Goal: Task Accomplishment & Management: Use online tool/utility

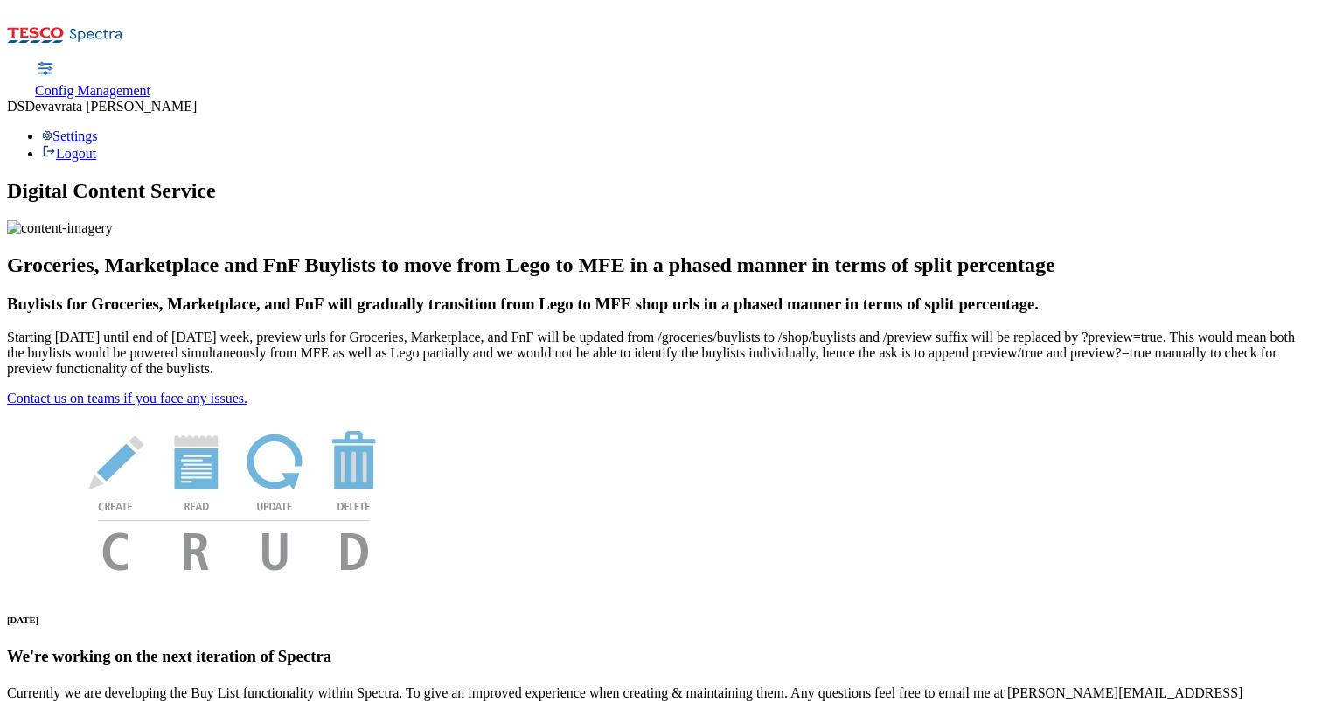
click at [150, 83] on span "Config Management" at bounding box center [92, 90] width 115 height 15
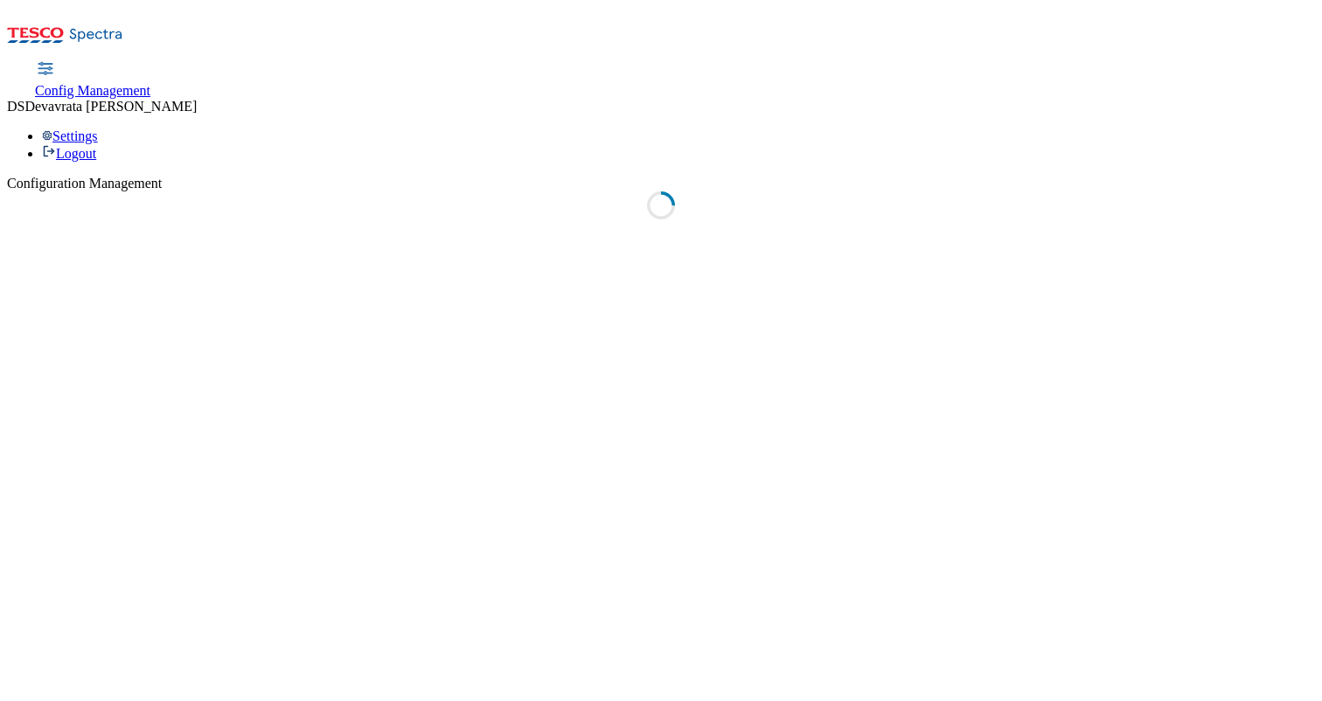
select select "uk"
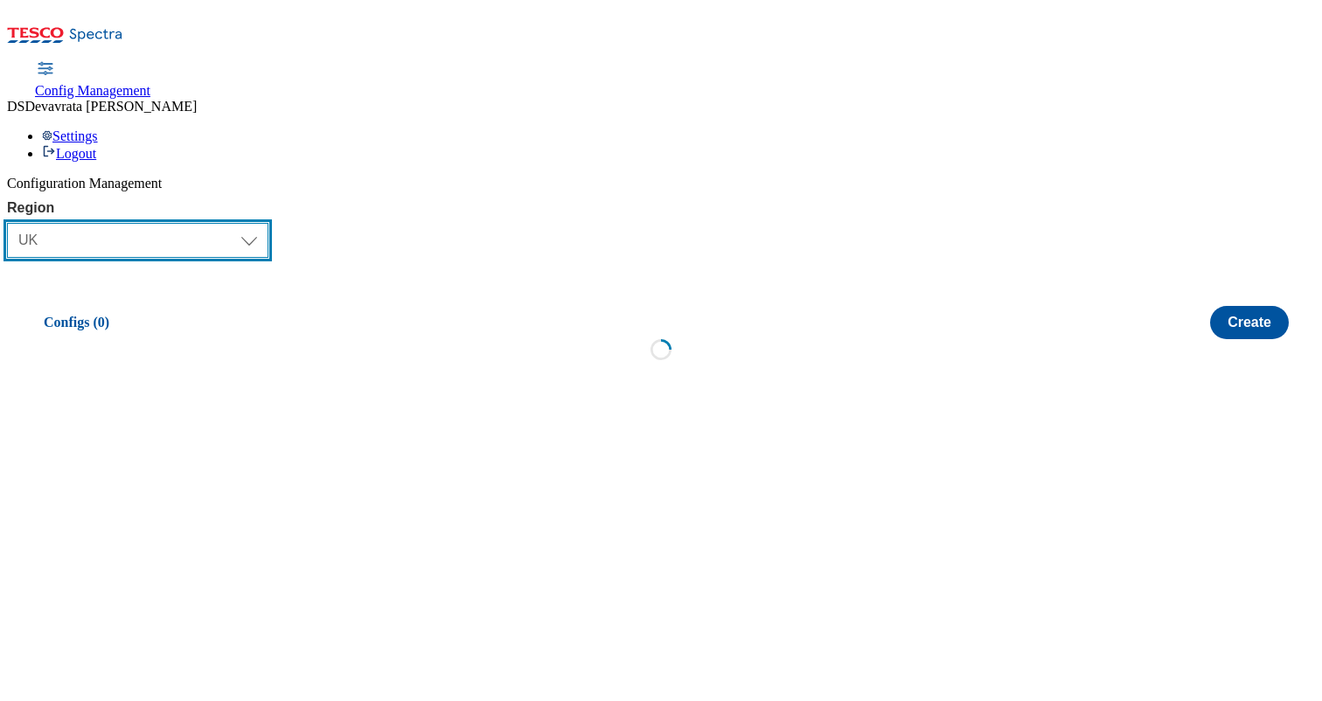
click at [230, 223] on select "Select Region UK CZ IE SK HU" at bounding box center [137, 240] width 261 height 35
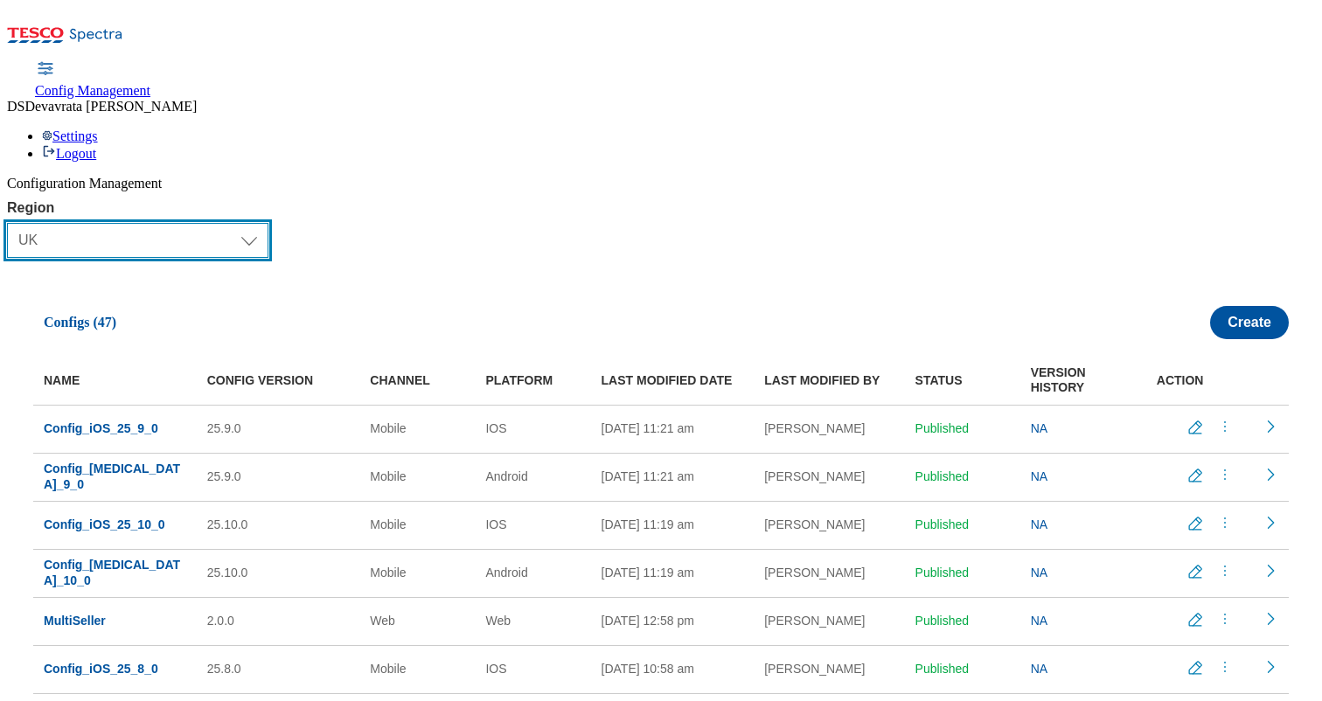
click at [16, 223] on select "Select Region UK CZ IE SK HU" at bounding box center [137, 240] width 261 height 35
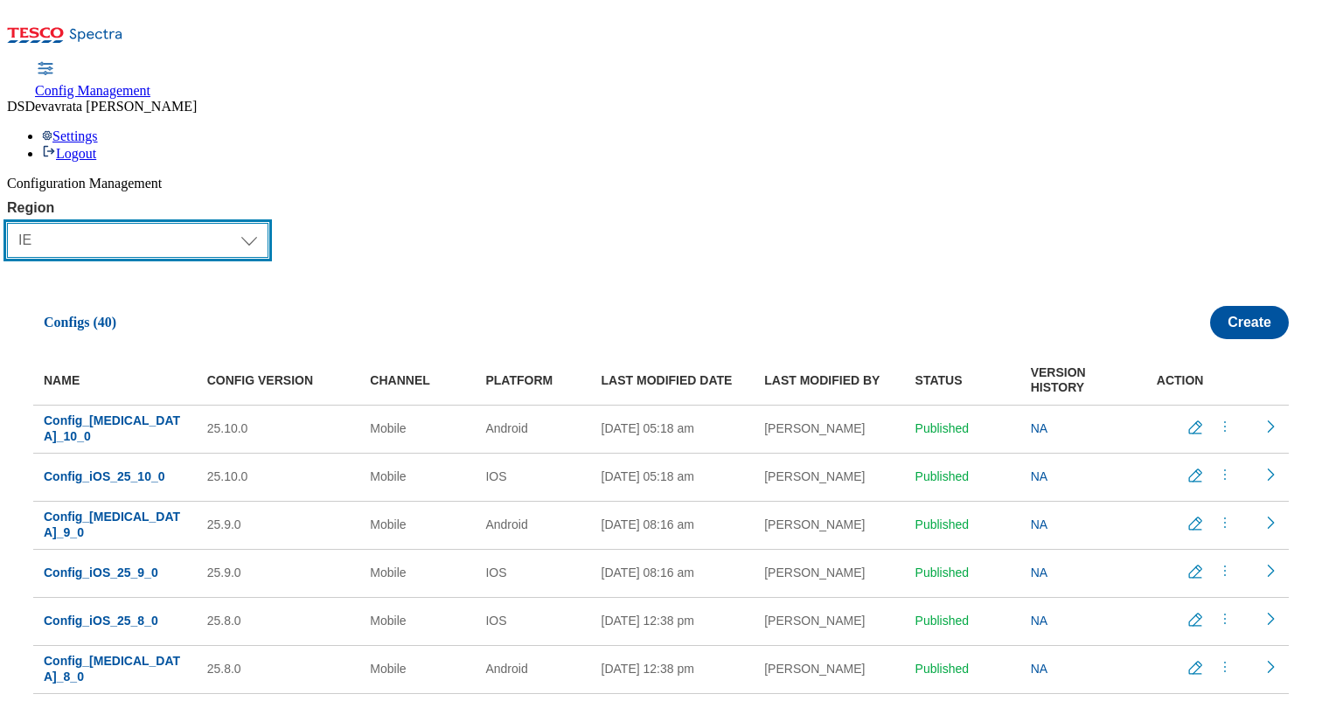
click at [246, 223] on select "Select Region UK CZ IE SK HU" at bounding box center [137, 240] width 261 height 35
click at [16, 223] on select "Select Region UK CZ IE SK HU" at bounding box center [137, 240] width 261 height 35
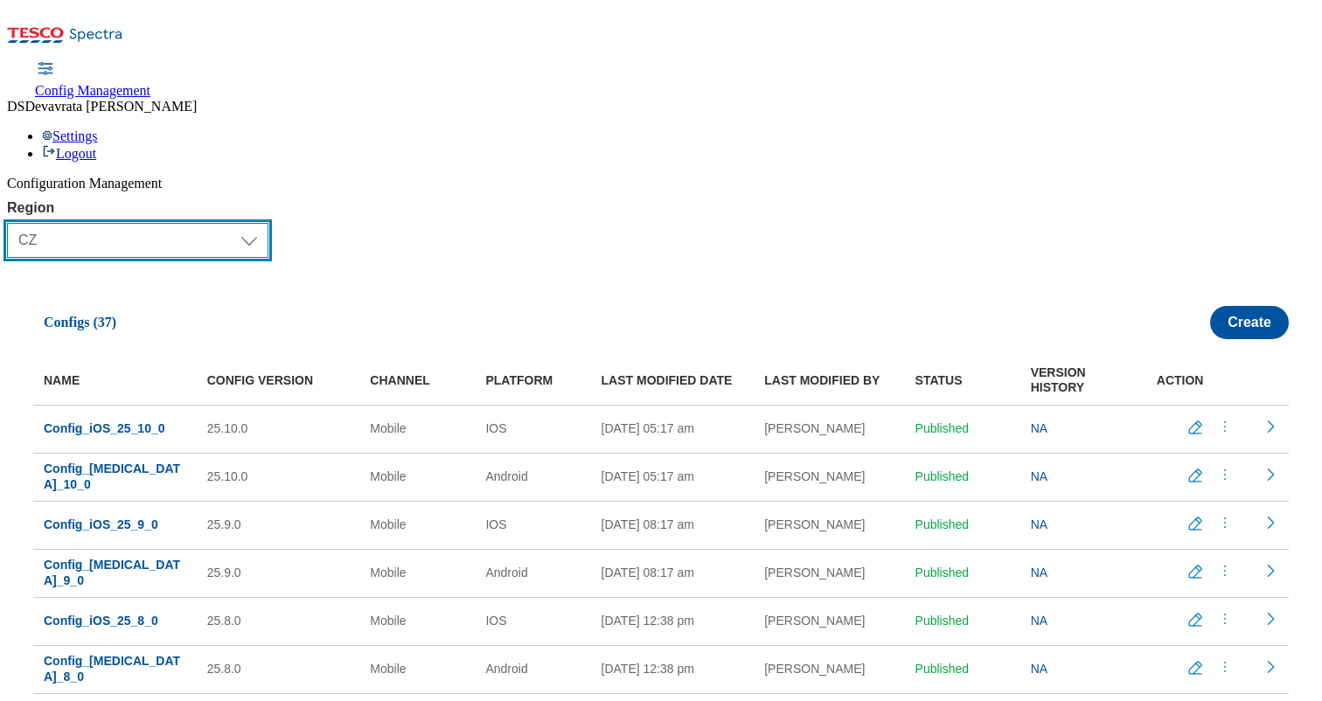
click at [231, 223] on select "Select Region UK CZ IE SK HU" at bounding box center [137, 240] width 261 height 35
click at [16, 223] on select "Select Region UK CZ IE SK HU" at bounding box center [137, 240] width 261 height 35
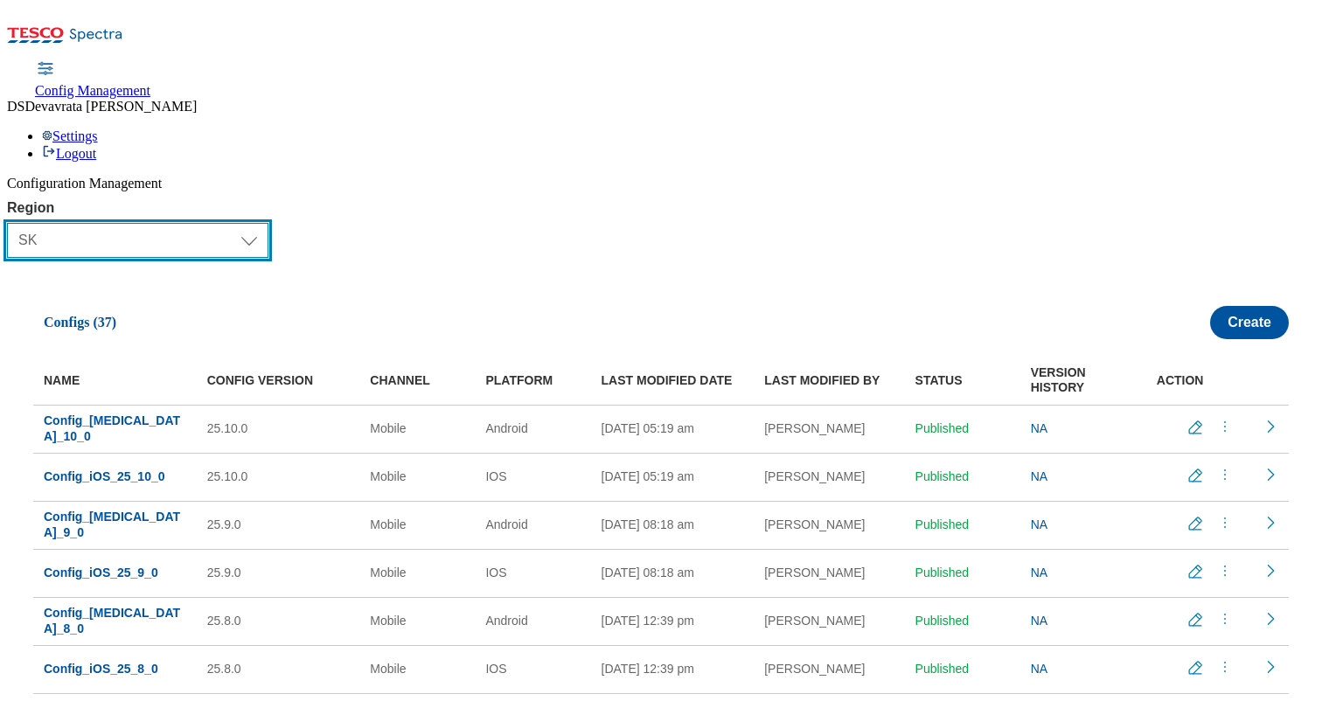
click at [247, 223] on select "Select Region UK CZ IE SK HU" at bounding box center [137, 240] width 261 height 35
select select "hu"
click at [16, 223] on select "Select Region UK CZ IE SK HU" at bounding box center [137, 240] width 261 height 35
